Goal: Information Seeking & Learning: Learn about a topic

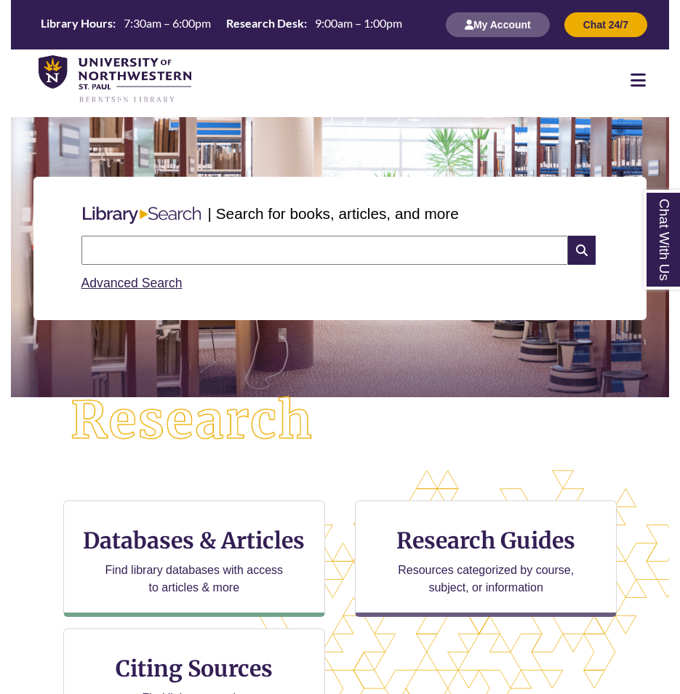
scroll to position [73, 0]
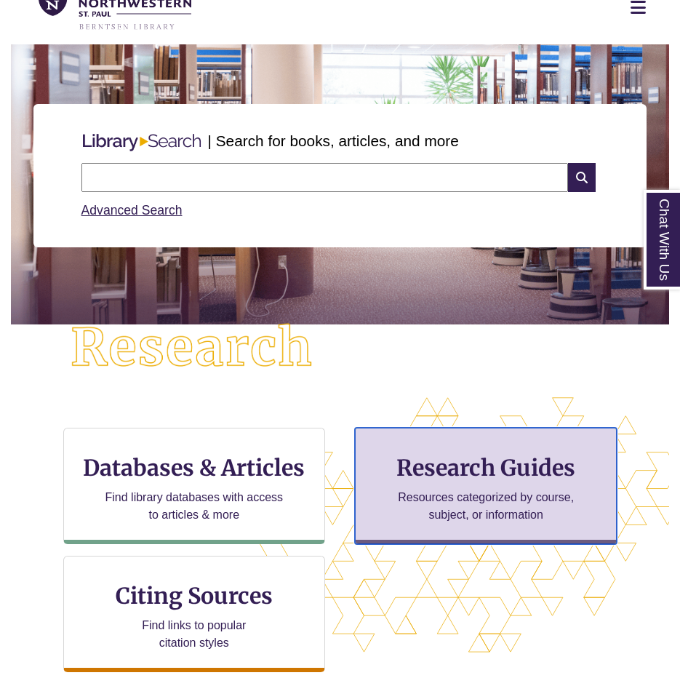
click at [441, 489] on p "Resources categorized by course, subject, or information" at bounding box center [486, 506] width 190 height 35
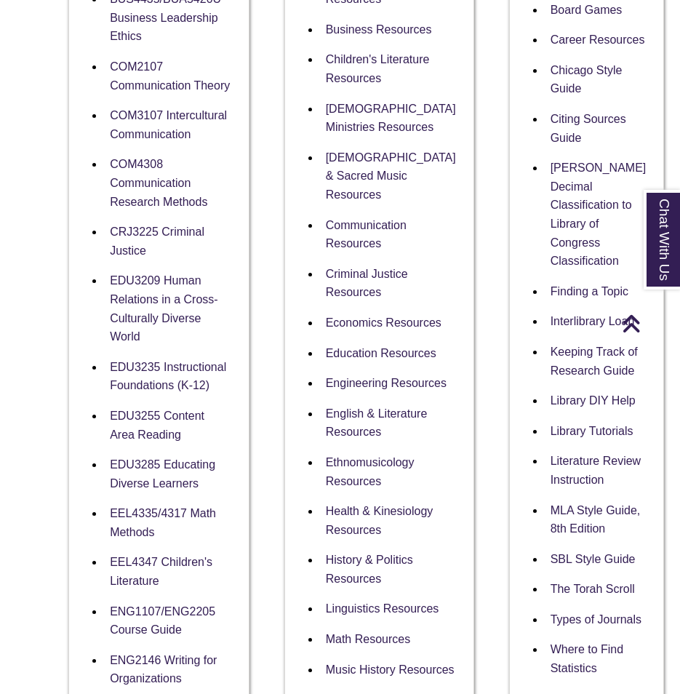
scroll to position [291, 0]
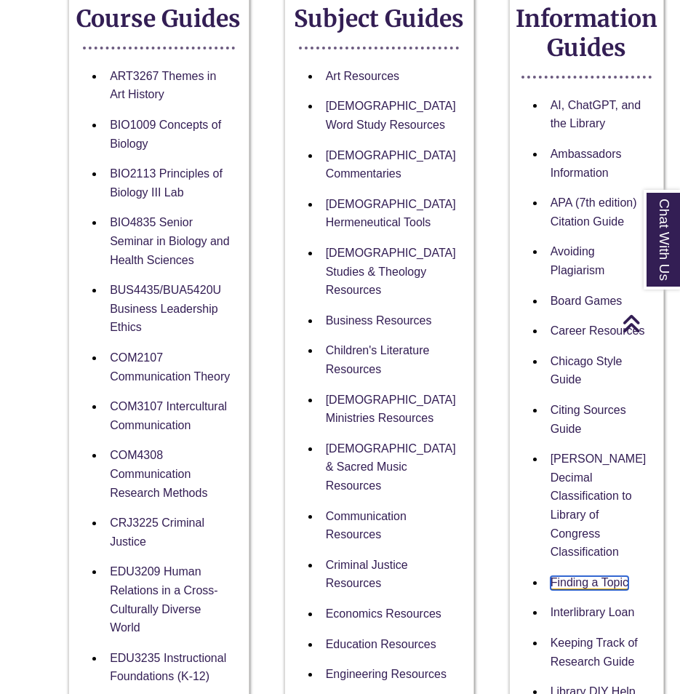
click at [550, 579] on link "Finding a Topic" at bounding box center [589, 583] width 78 height 14
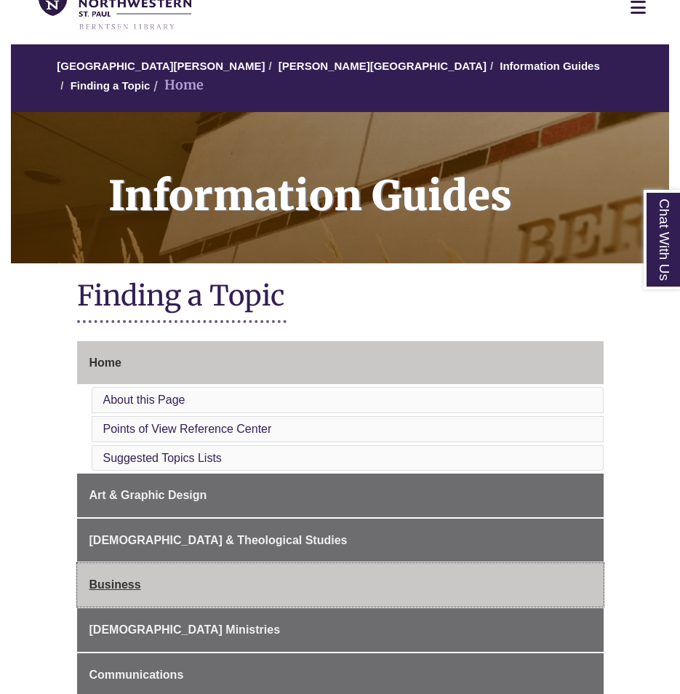
scroll to position [291, 0]
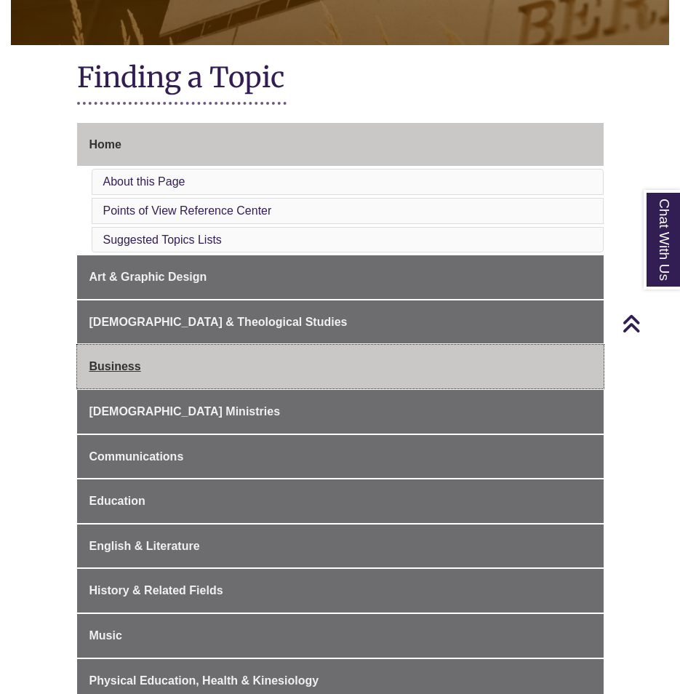
click at [168, 358] on link "Business" at bounding box center [340, 367] width 526 height 44
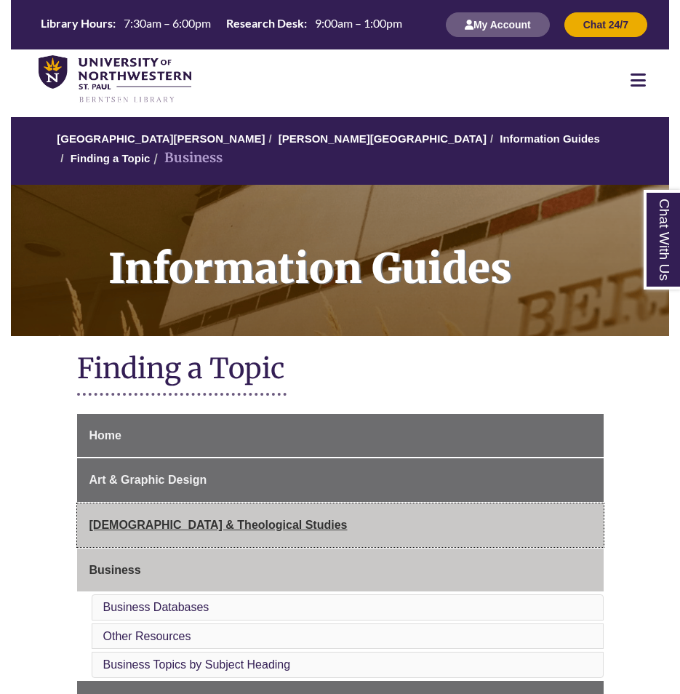
scroll to position [291, 0]
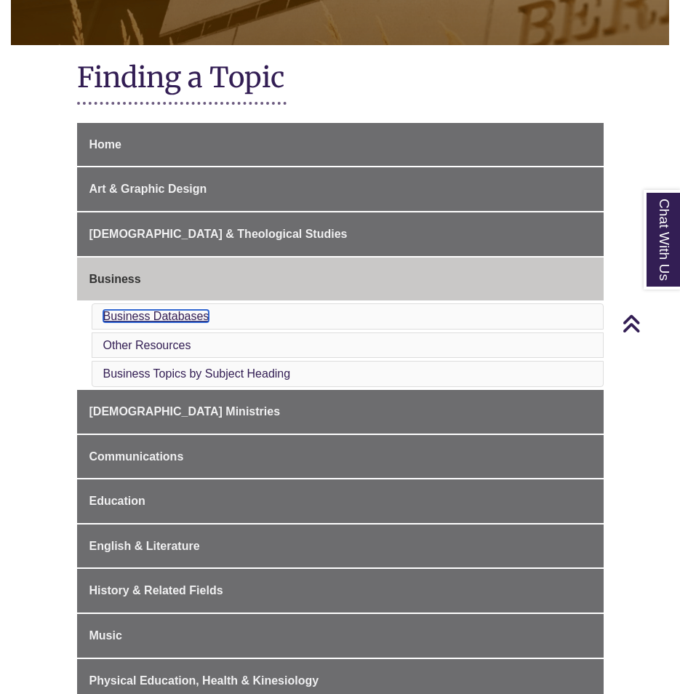
click at [168, 310] on link "Business Databases" at bounding box center [156, 316] width 106 height 12
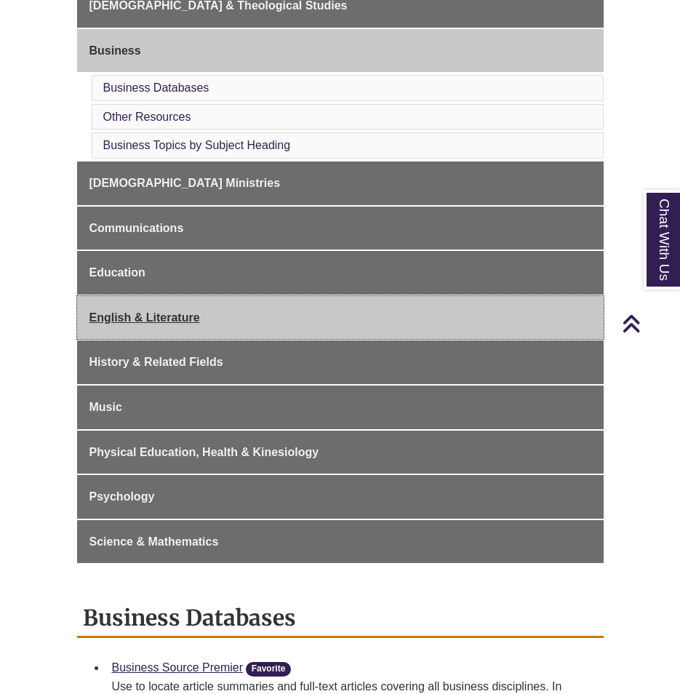
scroll to position [374, 0]
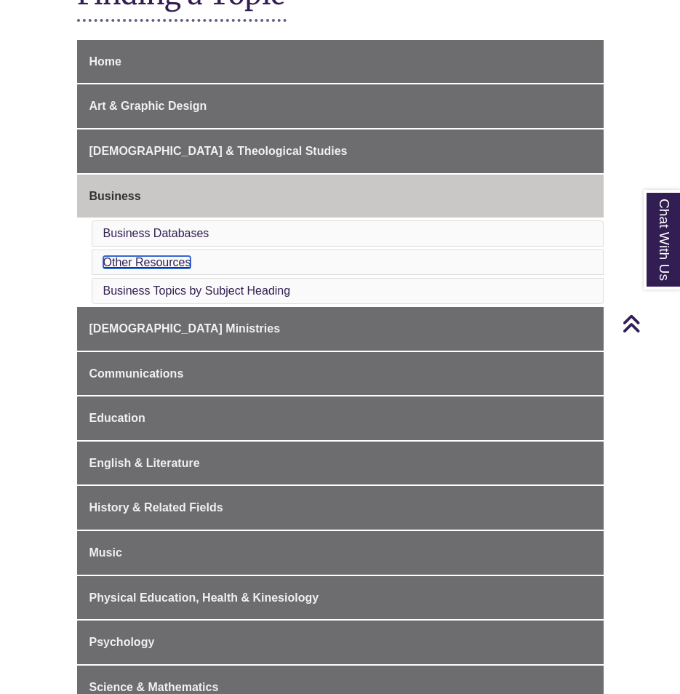
click at [180, 256] on link "Other Resources" at bounding box center [147, 262] width 88 height 12
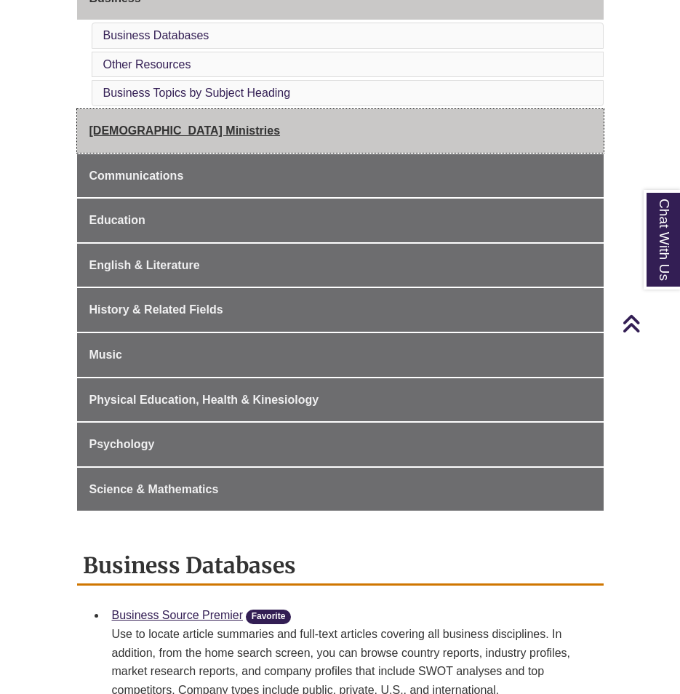
scroll to position [426, 0]
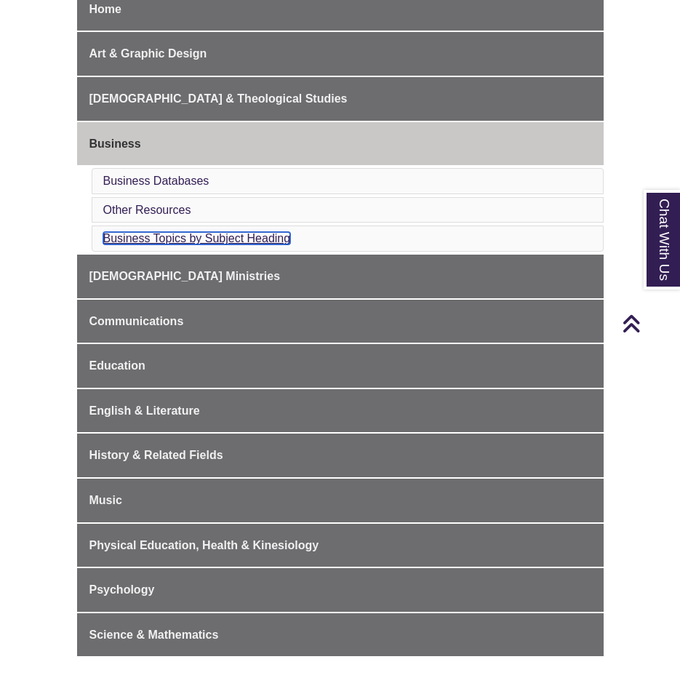
click at [167, 232] on link "Business Topics by Subject Heading" at bounding box center [197, 238] width 188 height 12
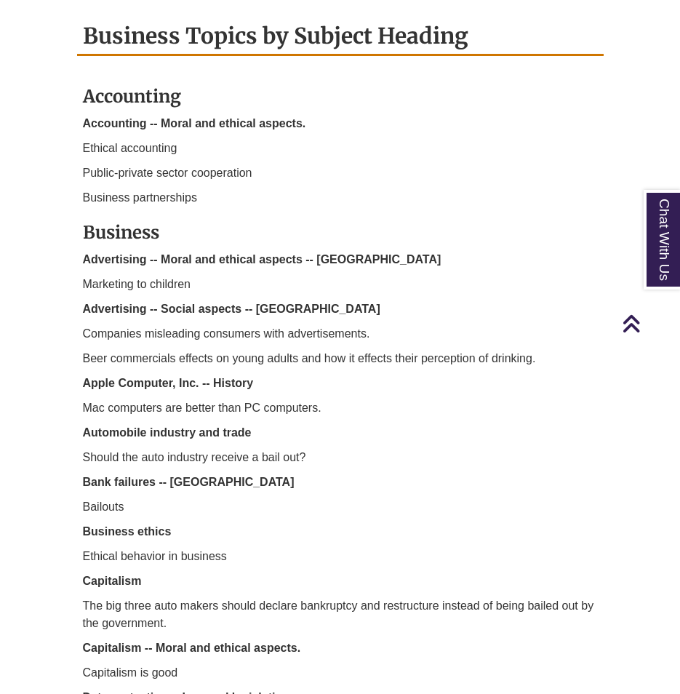
click at [445, 377] on div "Accounting Accounting -- Moral and ethical aspects. Ethical accounting Public-p…" at bounding box center [340, 673] width 515 height 1204
